Goal: Information Seeking & Learning: Learn about a topic

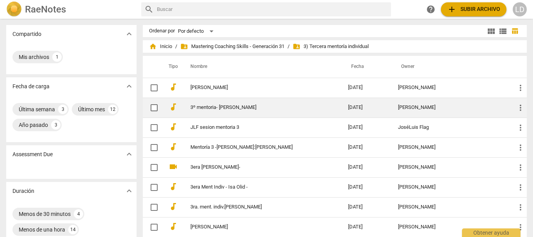
click at [231, 105] on link "3º mentoria- [PERSON_NAME]" at bounding box center [254, 108] width 129 height 6
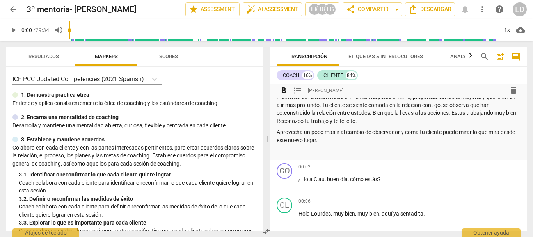
scroll to position [156, 0]
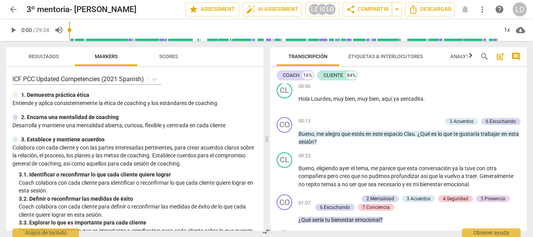
click at [520, 53] on span "comment" at bounding box center [515, 56] width 9 height 9
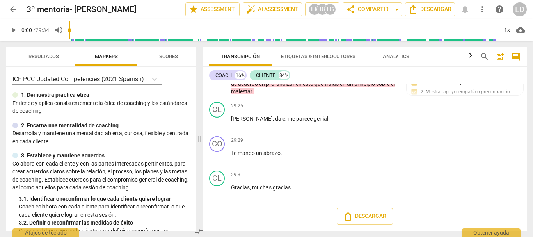
scroll to position [3258, 0]
click at [11, 5] on span "arrow_back" at bounding box center [13, 9] width 9 height 9
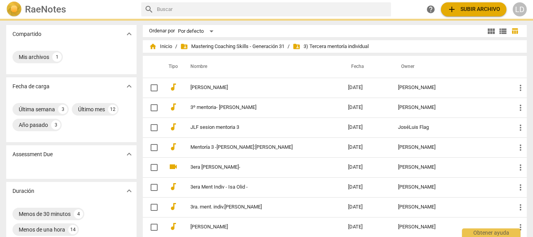
drag, startPoint x: 215, startPoint y: 69, endPoint x: 214, endPoint y: 75, distance: 5.5
click at [215, 70] on th "Nombre" at bounding box center [261, 67] width 161 height 22
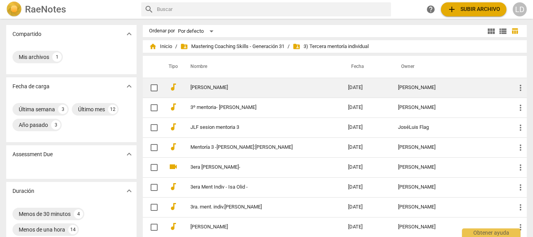
click at [213, 91] on td "[PERSON_NAME]" at bounding box center [261, 88] width 161 height 20
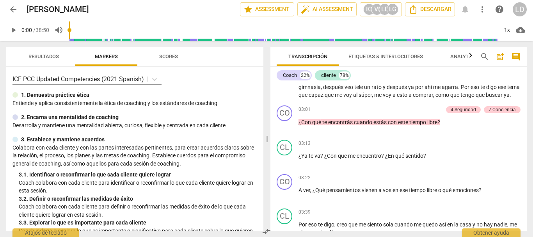
scroll to position [468, 0]
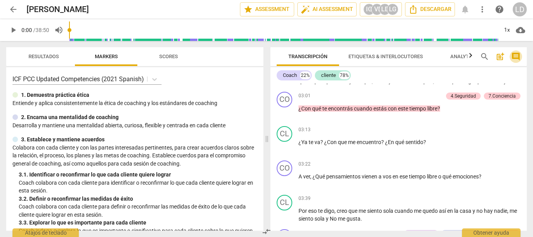
click at [517, 53] on span "comment" at bounding box center [515, 56] width 9 height 9
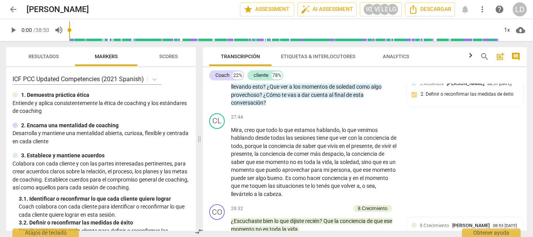
scroll to position [3637, 0]
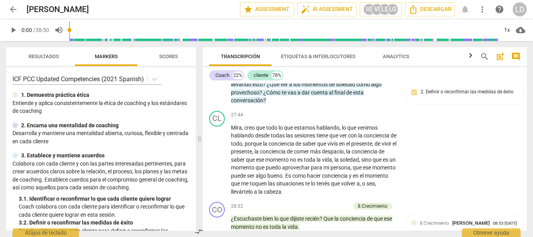
click at [15, 10] on span "arrow_back" at bounding box center [13, 9] width 9 height 9
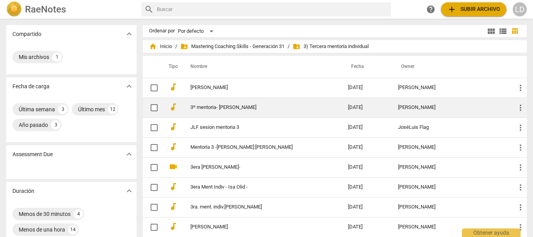
click at [221, 106] on link "3º mentoria- [PERSON_NAME]" at bounding box center [254, 108] width 129 height 6
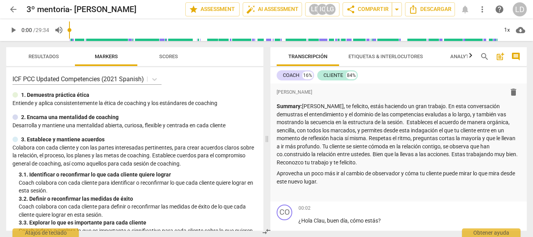
click at [10, 9] on span "arrow_back" at bounding box center [13, 9] width 9 height 9
